Goal: Transaction & Acquisition: Purchase product/service

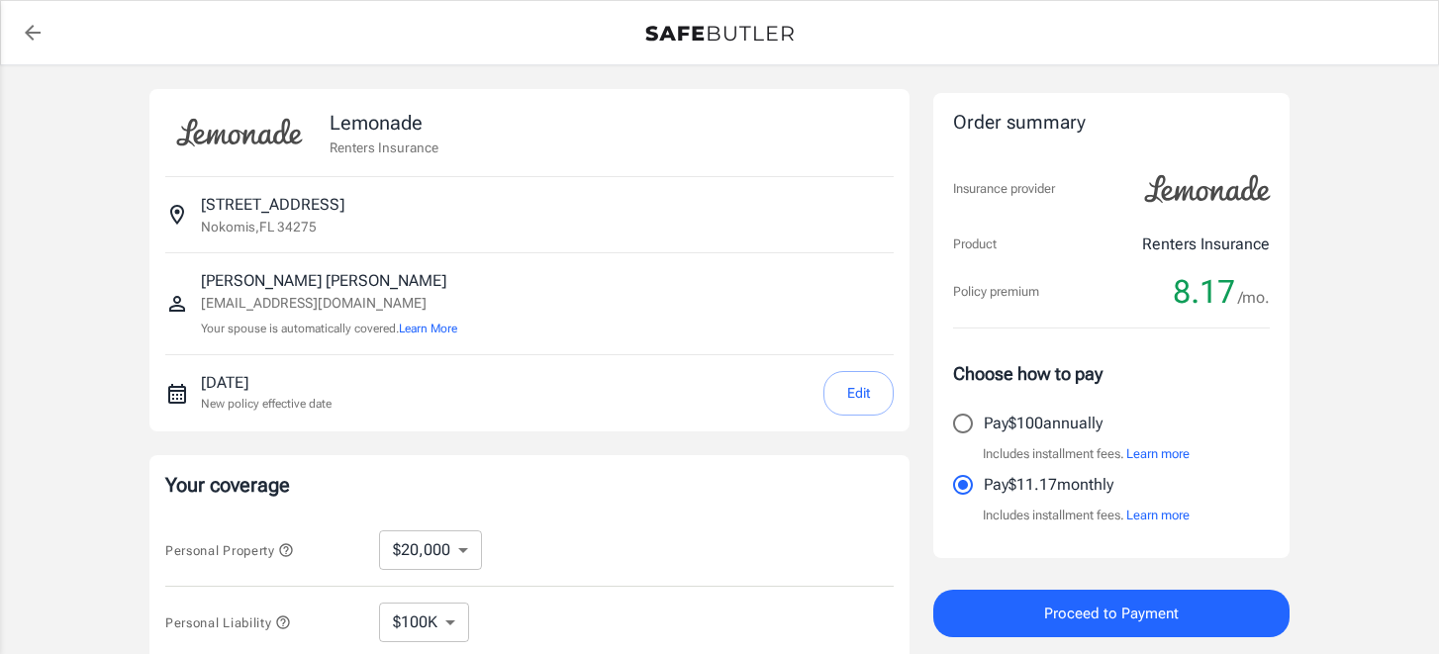
select select "20000"
select select "500"
click at [868, 394] on button "Edit" at bounding box center [858, 393] width 70 height 45
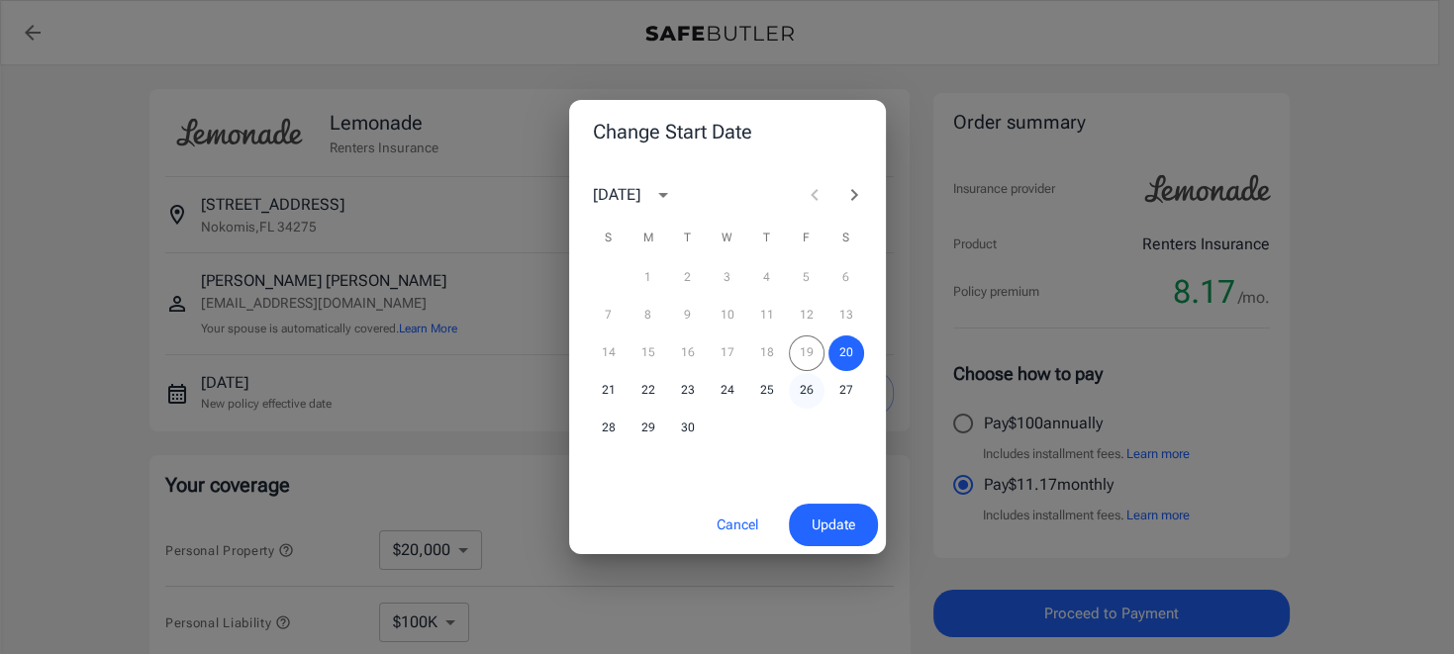
click at [804, 386] on button "26" at bounding box center [807, 391] width 36 height 36
click at [818, 519] on span "Update" at bounding box center [833, 525] width 44 height 25
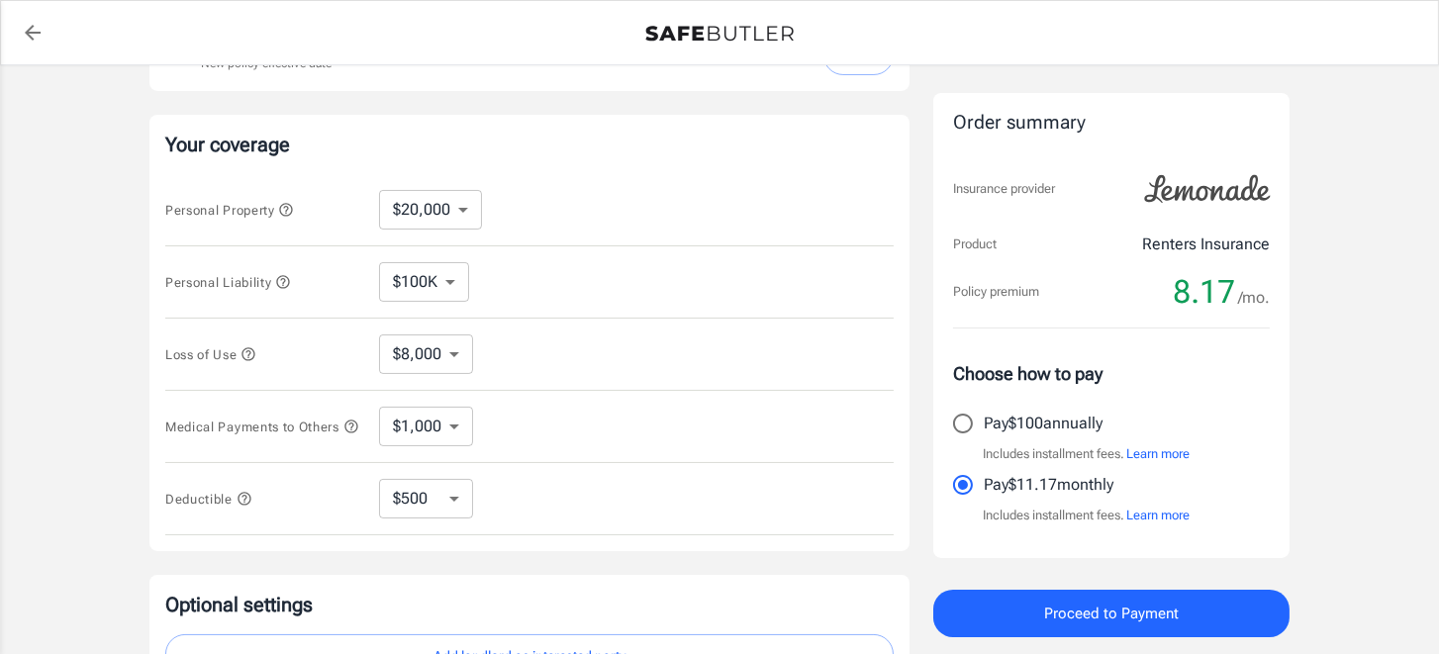
scroll to position [297, 0]
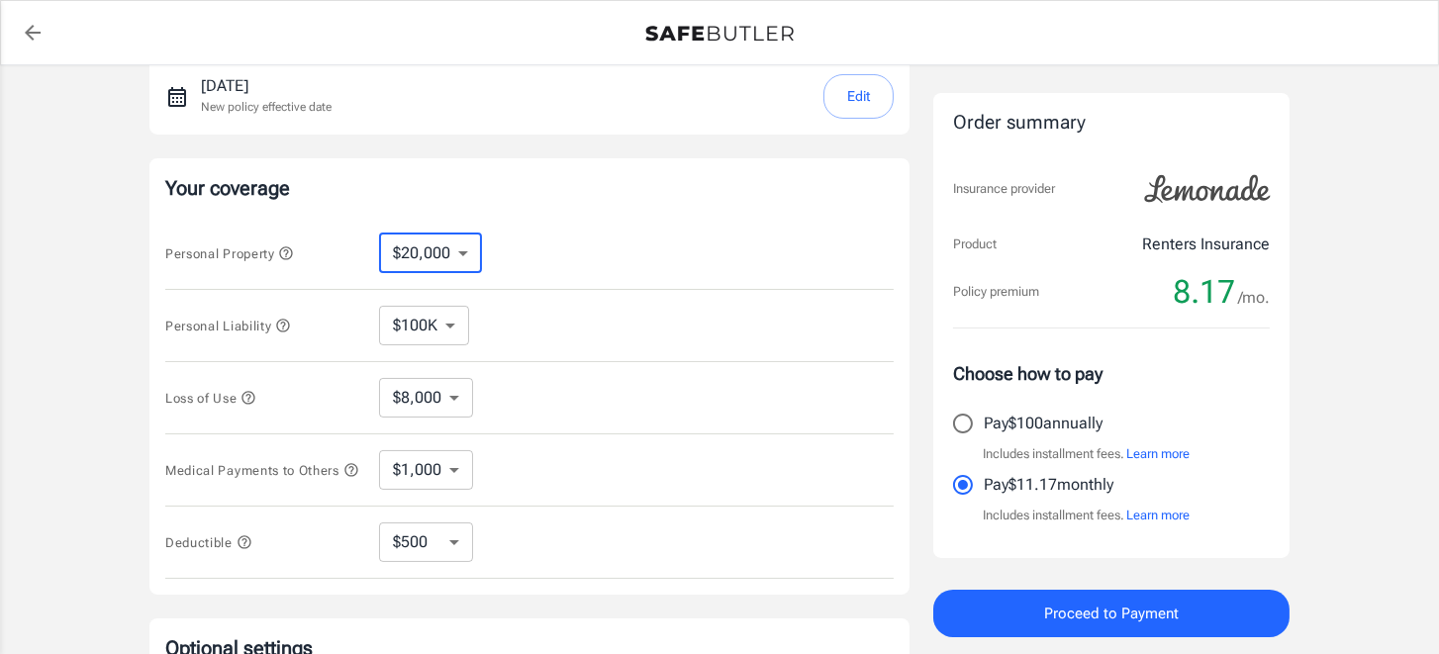
click at [461, 261] on select "$10,000 $20,000 $30,000 $40,000 $50,000 $100K" at bounding box center [430, 254] width 103 height 40
select select "30000"
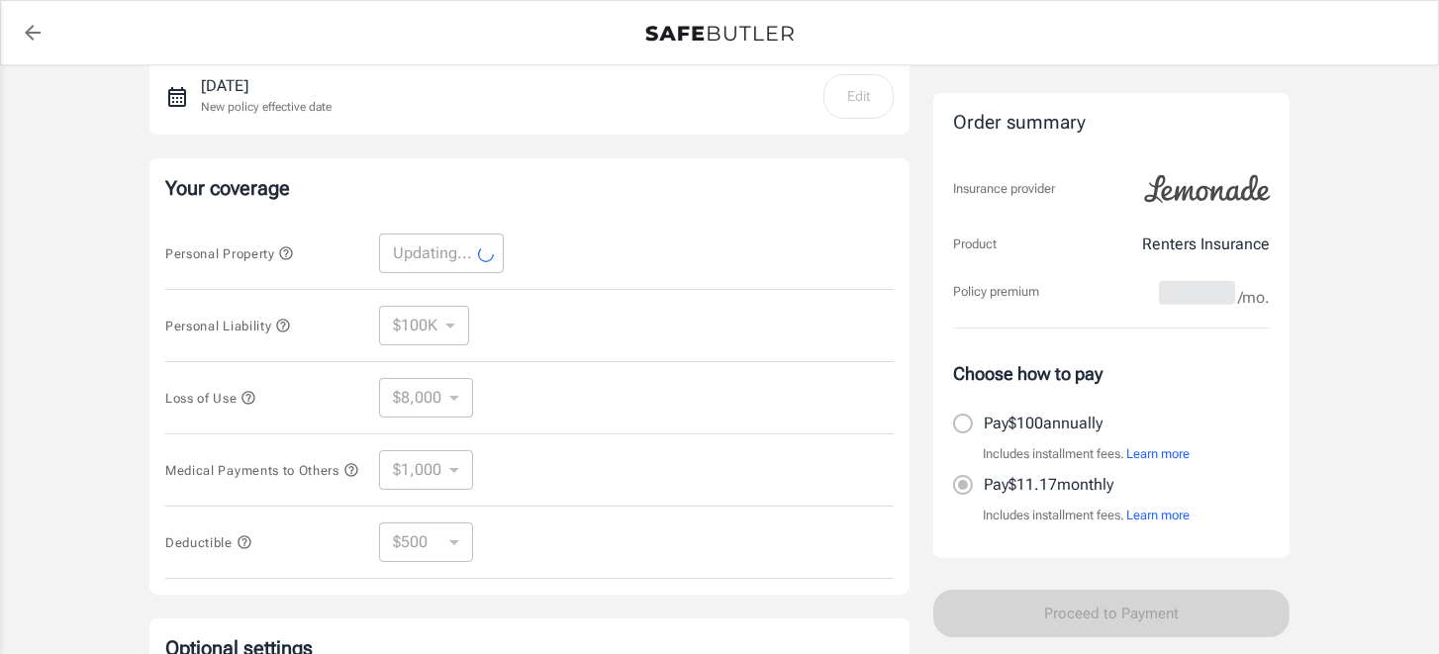
select select "30000"
select select "12000"
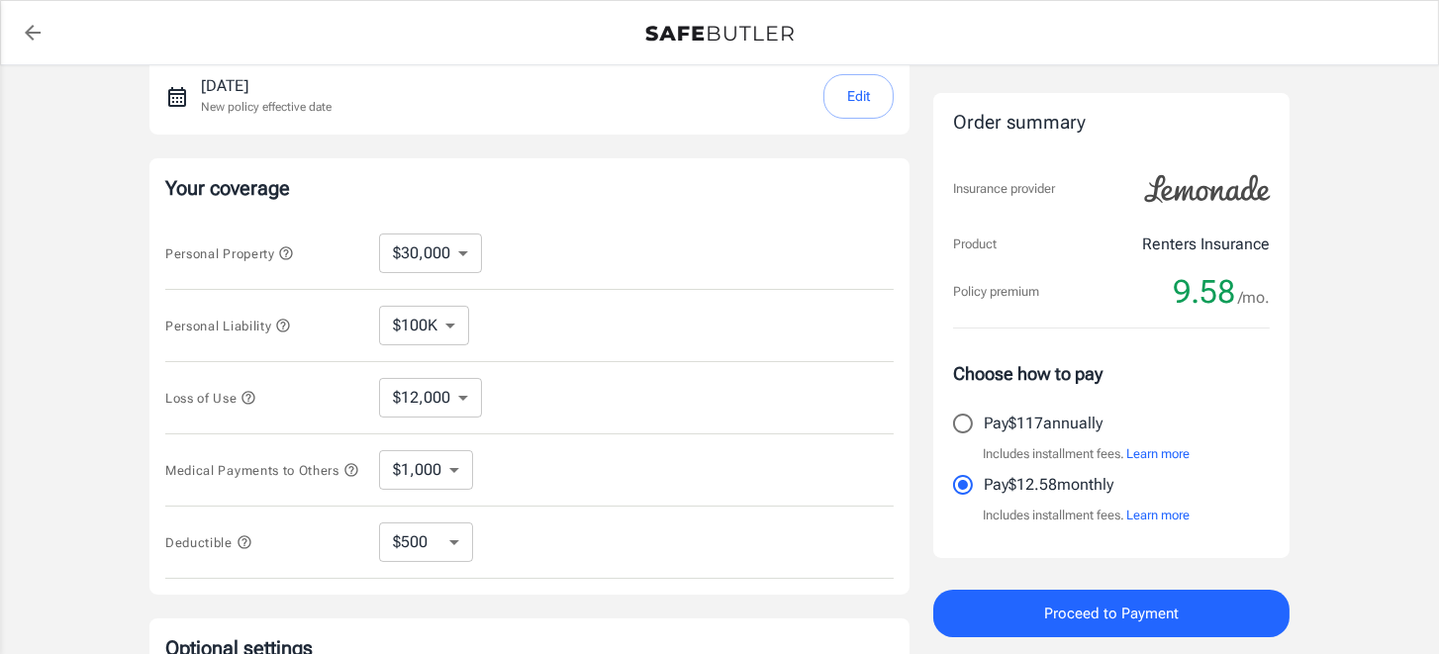
click at [439, 259] on select "$10,000 $20,000 $30,000 $40,000 $50,000 $100K" at bounding box center [430, 254] width 103 height 40
click at [440, 259] on select "$10,000 $20,000 $30,000 $40,000 $50,000 $100K" at bounding box center [430, 254] width 103 height 40
click at [415, 325] on select "$100K $200K $300K $400K $500K" at bounding box center [424, 326] width 90 height 40
click at [435, 393] on select "$12,000" at bounding box center [430, 398] width 103 height 40
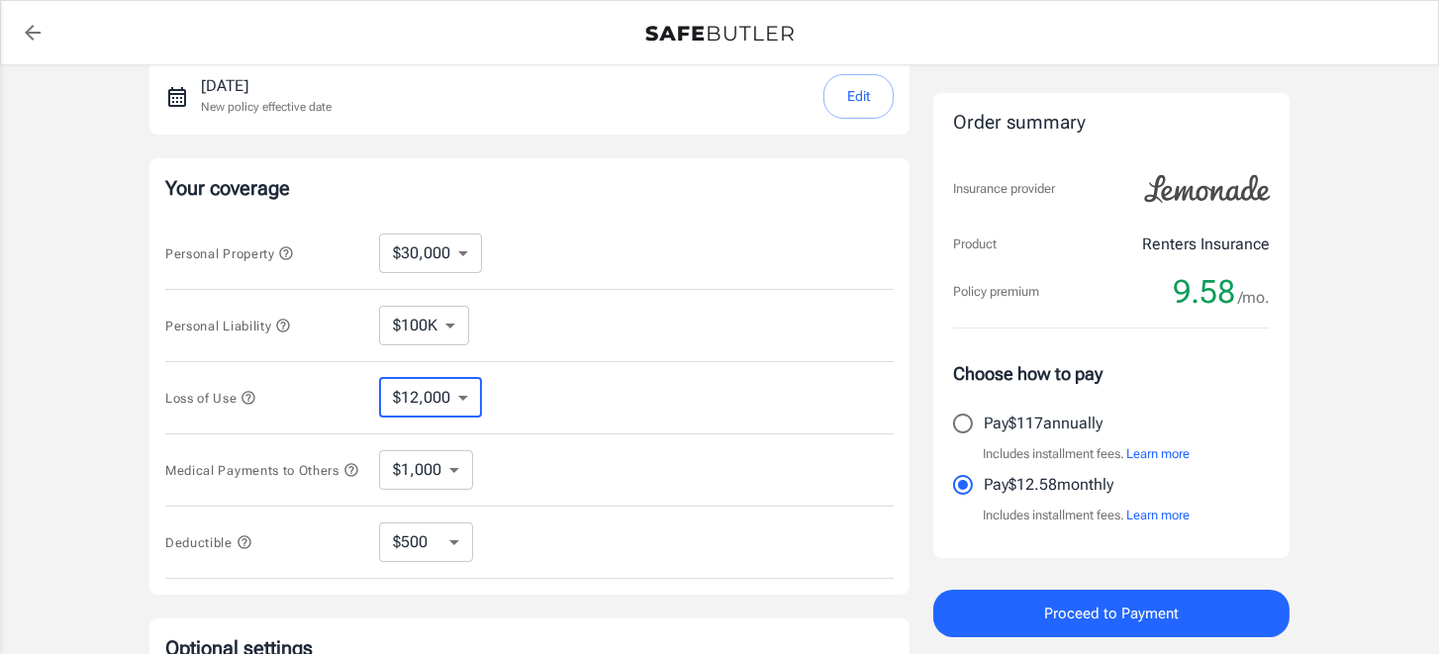
click at [435, 393] on select "$12,000" at bounding box center [430, 398] width 103 height 40
click at [407, 490] on select "$1,000 $2,000 $3,000 $4,000 $5,000" at bounding box center [426, 470] width 94 height 40
click at [449, 467] on select "$1,000 $2,000 $3,000 $4,000 $5,000" at bounding box center [426, 470] width 94 height 40
click at [432, 538] on select "$250 $500 $1,000" at bounding box center [426, 542] width 94 height 40
click at [432, 539] on select "$250 $500 $1,000" at bounding box center [426, 542] width 94 height 40
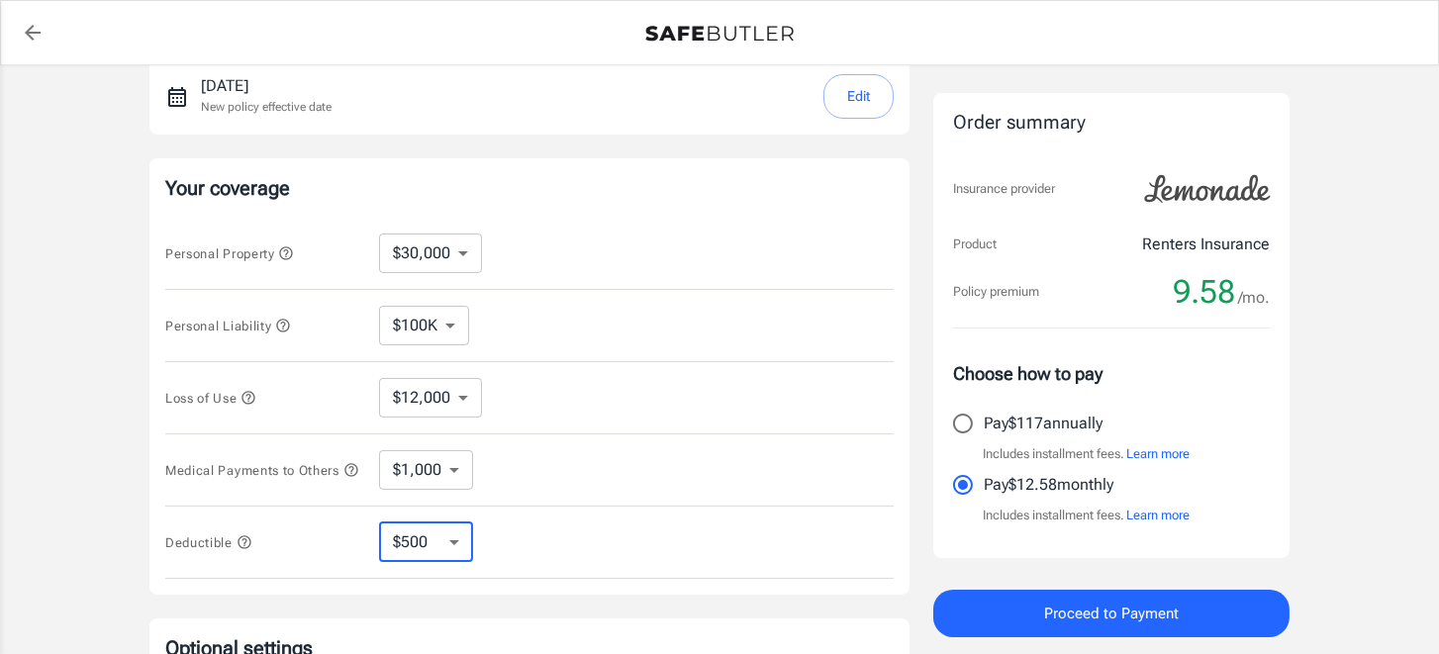
click at [427, 242] on select "$10,000 $20,000 $30,000 $40,000 $50,000 $100K" at bounding box center [430, 254] width 103 height 40
click at [635, 215] on div "Your coverage Personal Property $10,000 $20,000 $30,000 $40,000 $50,000 $100K ​…" at bounding box center [529, 376] width 760 height 436
click at [1079, 622] on span "Proceed to Payment" at bounding box center [1111, 614] width 135 height 26
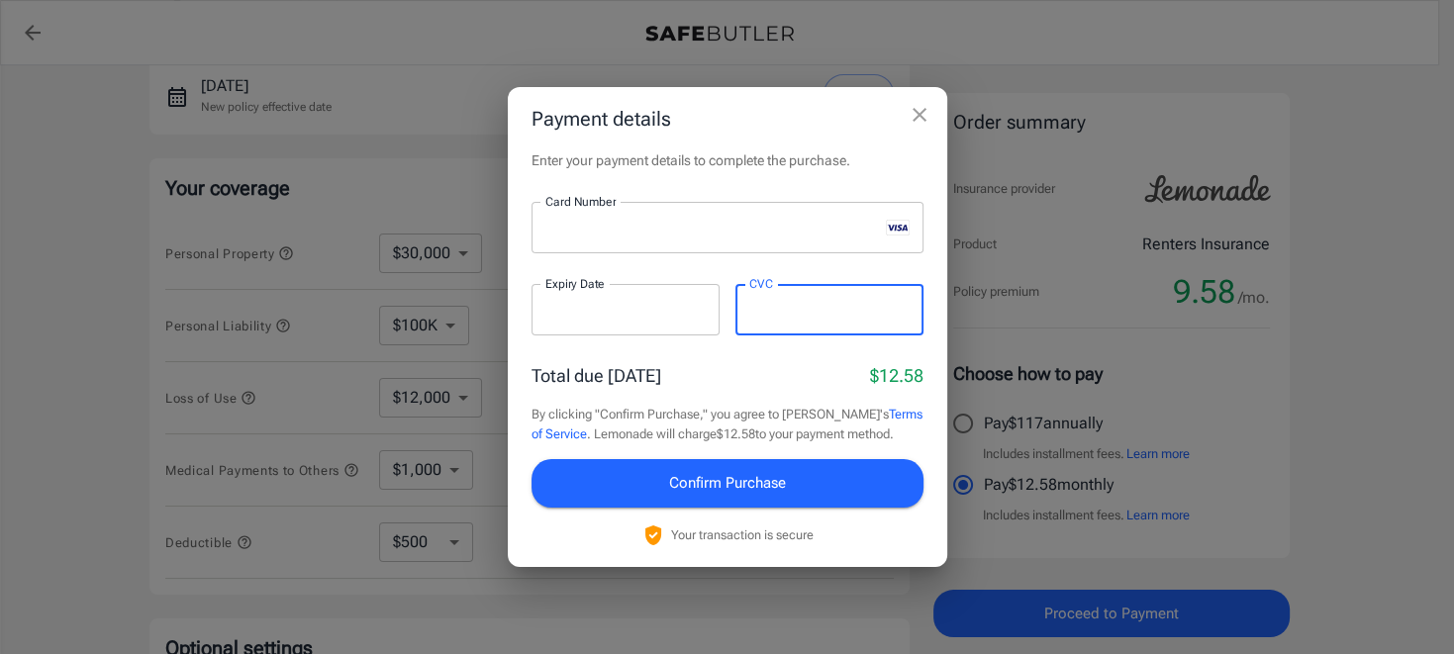
click at [796, 492] on button "Confirm Purchase" at bounding box center [727, 482] width 392 height 47
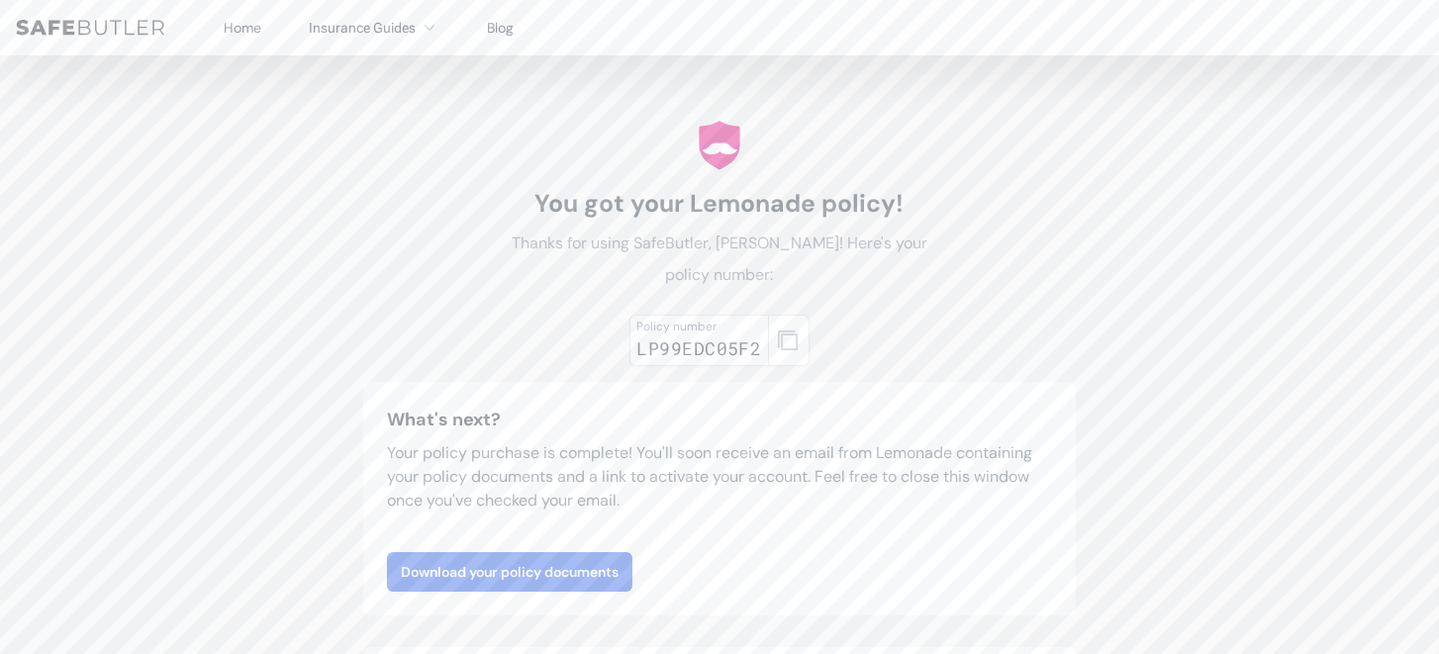
scroll to position [198, 0]
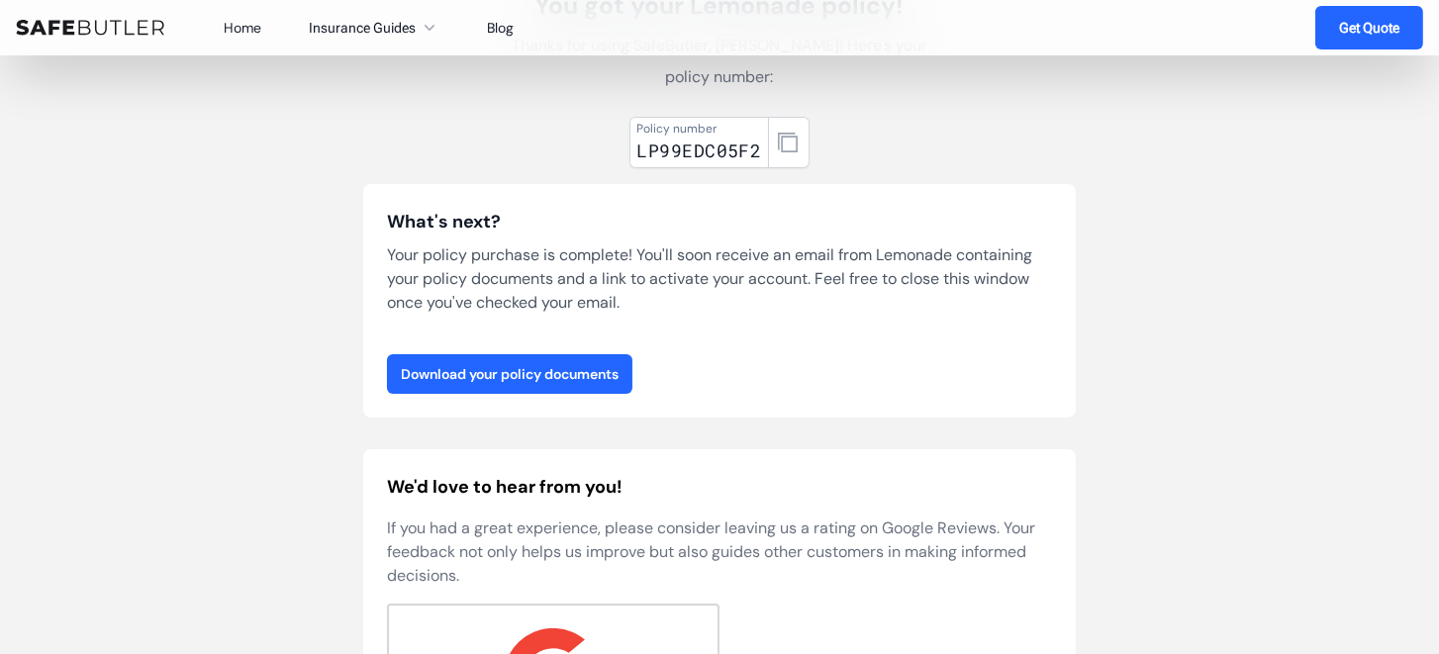
click at [538, 375] on link "Download your policy documents" at bounding box center [509, 374] width 245 height 40
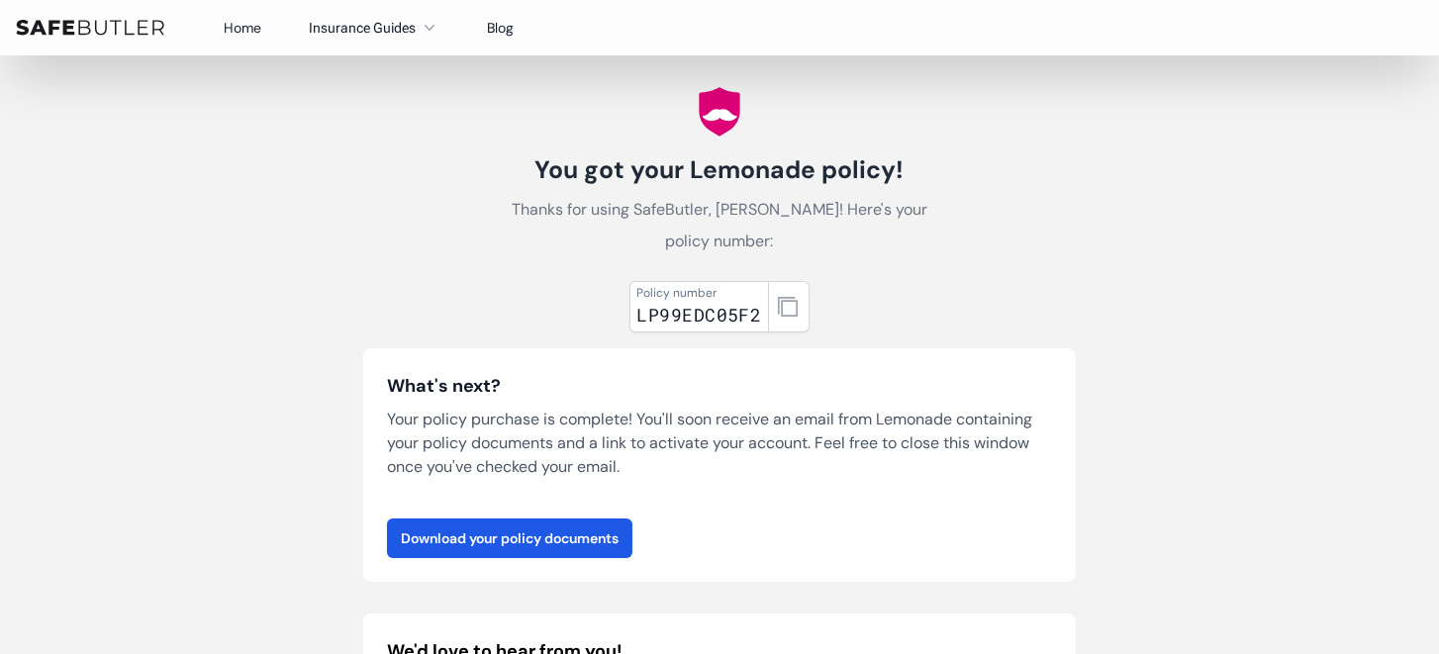
scroll to position [0, 0]
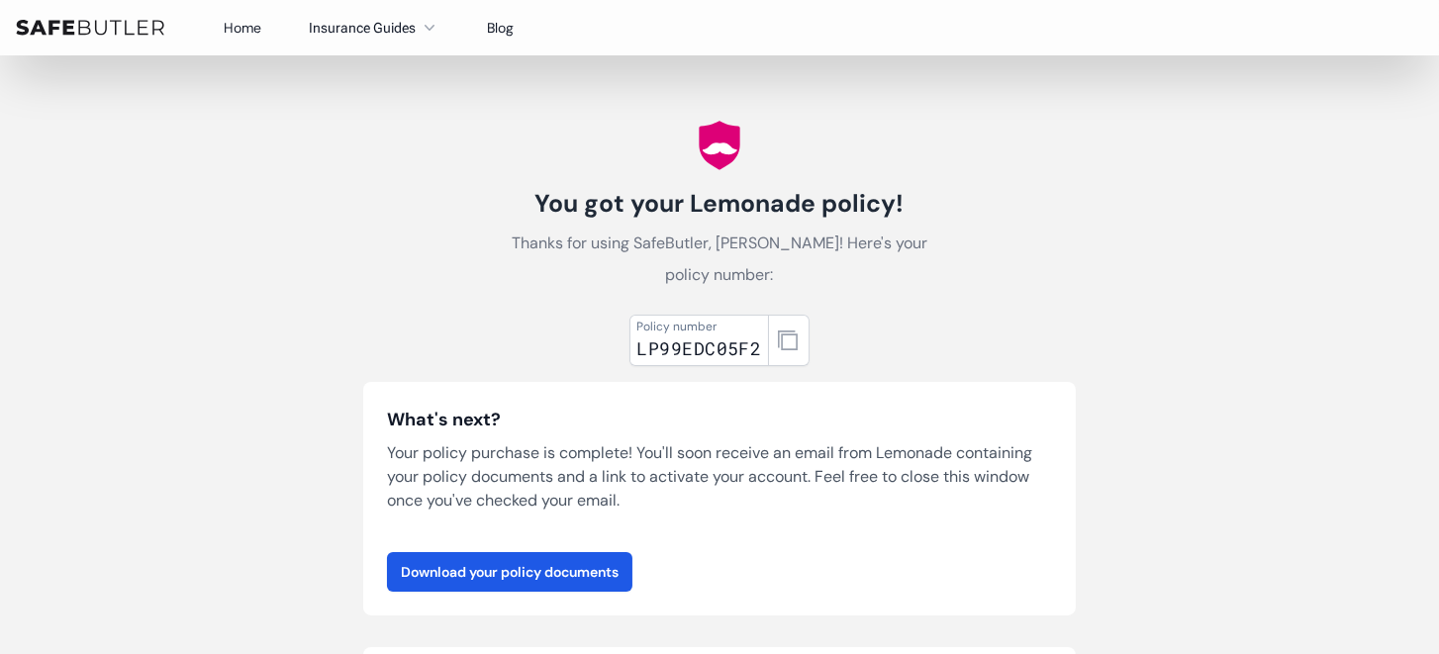
click at [261, 29] on link "Home" at bounding box center [243, 28] width 38 height 18
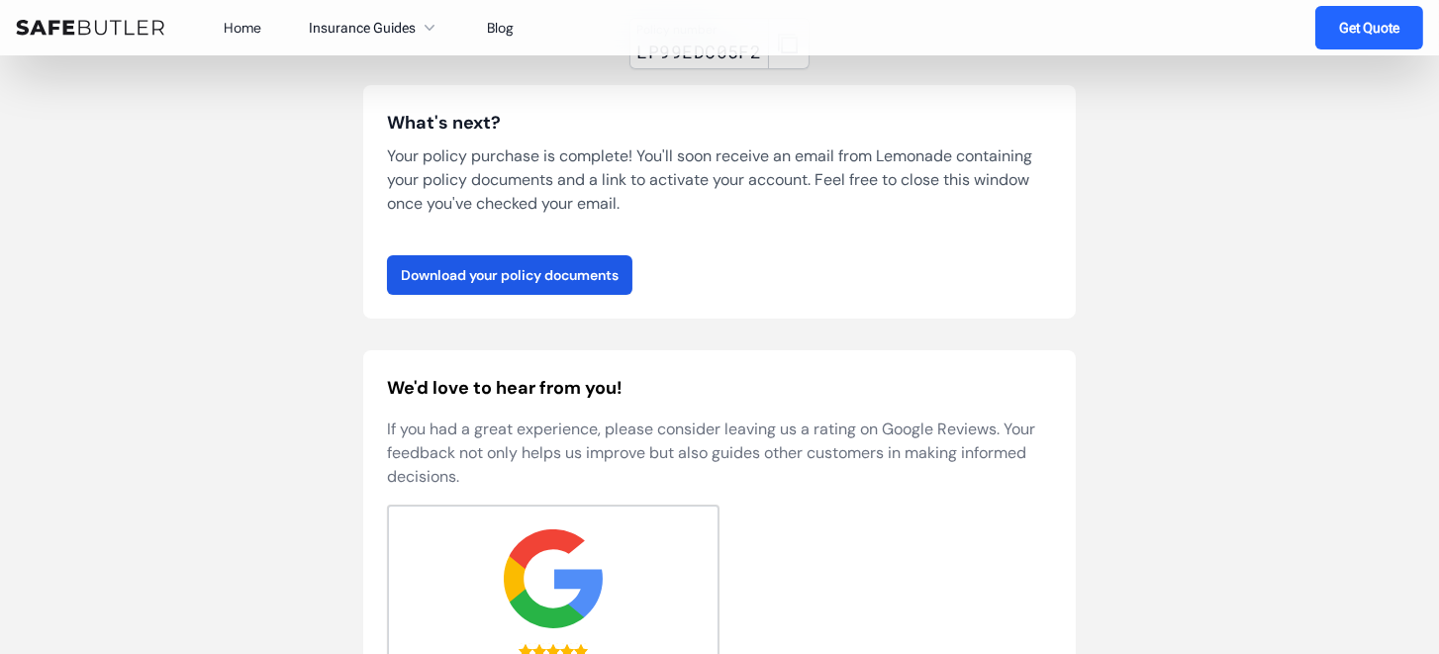
scroll to position [198, 0]
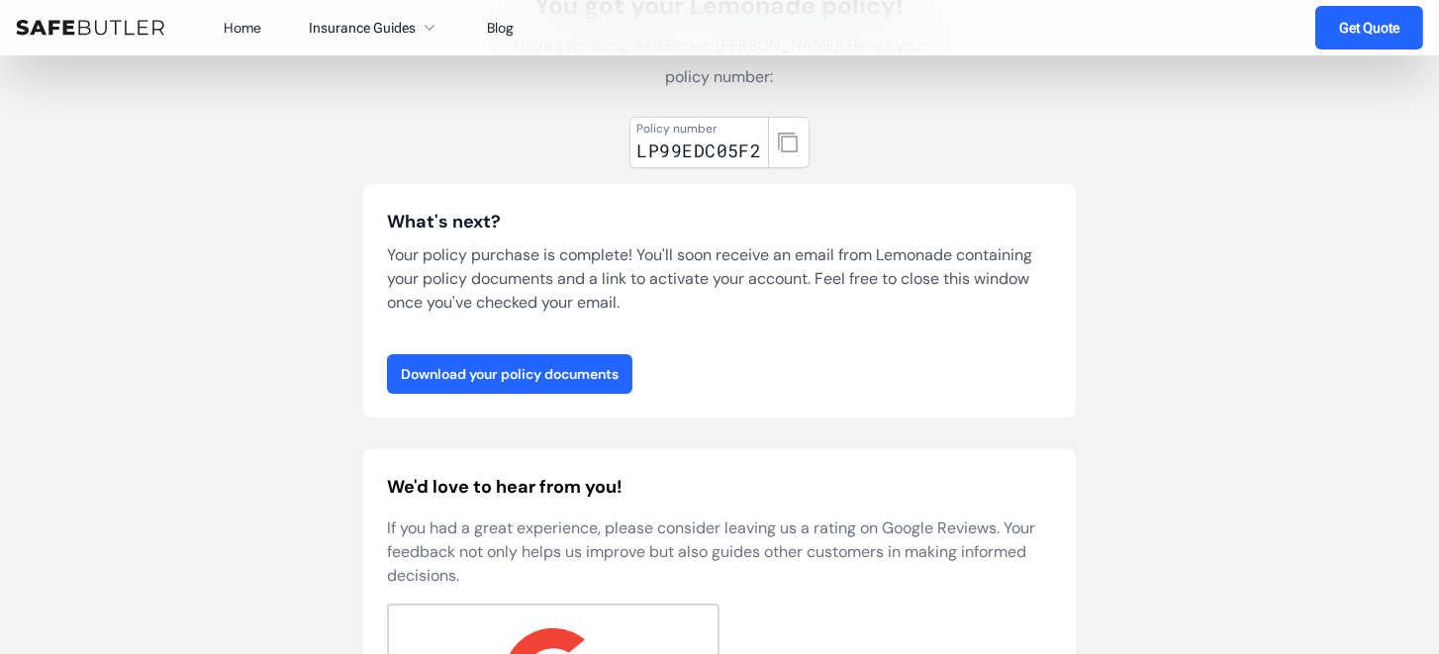
click at [623, 387] on link "Download your policy documents" at bounding box center [509, 374] width 245 height 40
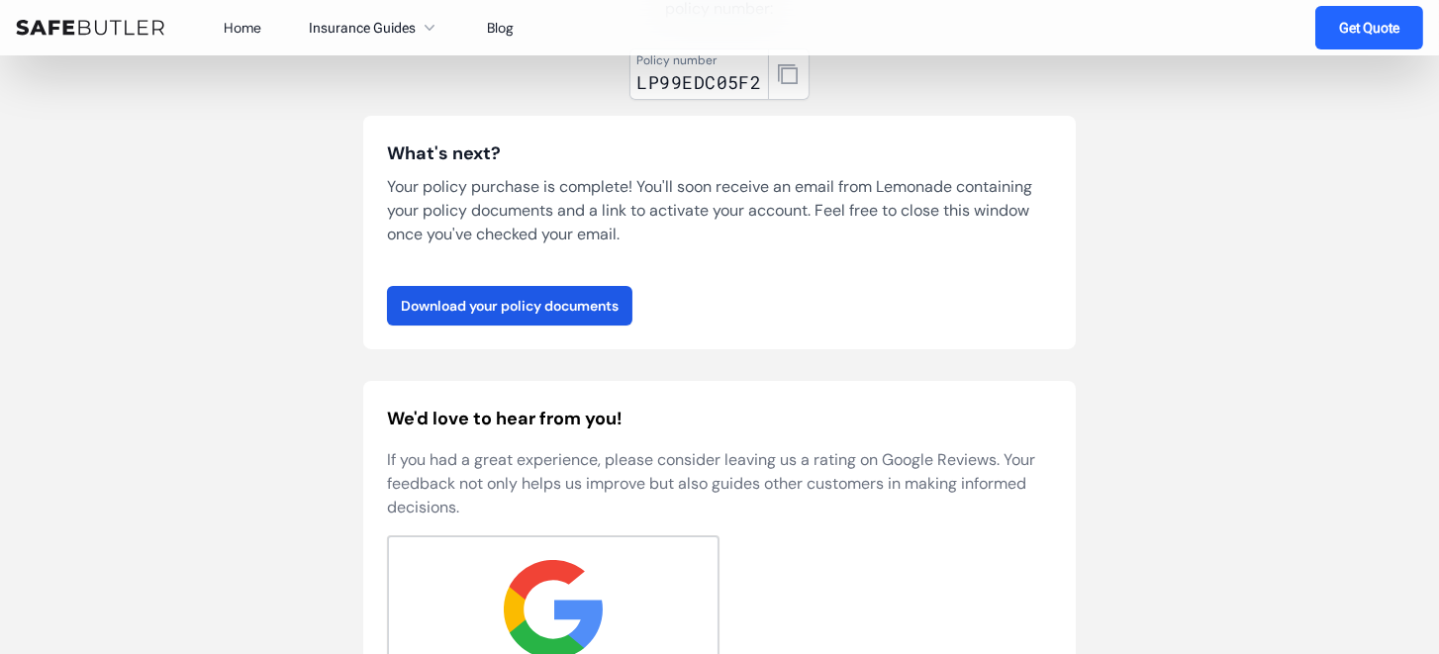
scroll to position [0, 0]
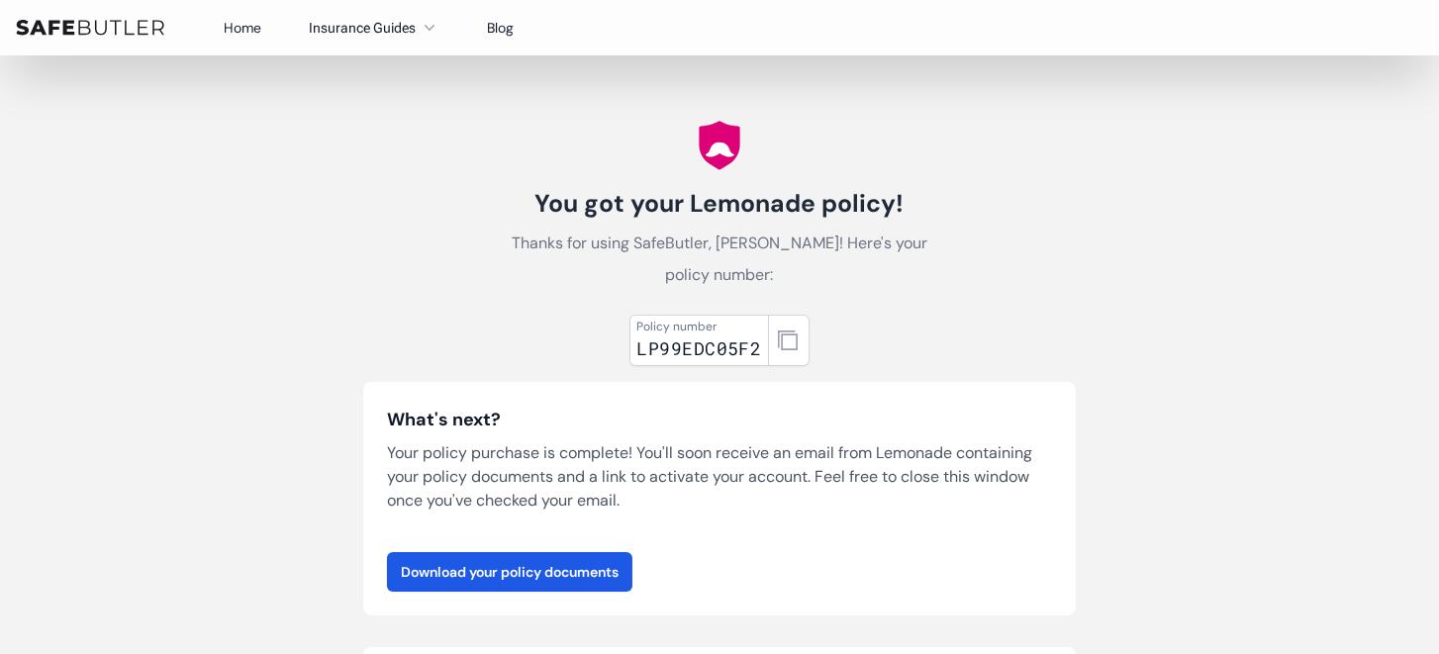
click at [227, 31] on link "Home" at bounding box center [243, 28] width 38 height 18
